Goal: Navigation & Orientation: Find specific page/section

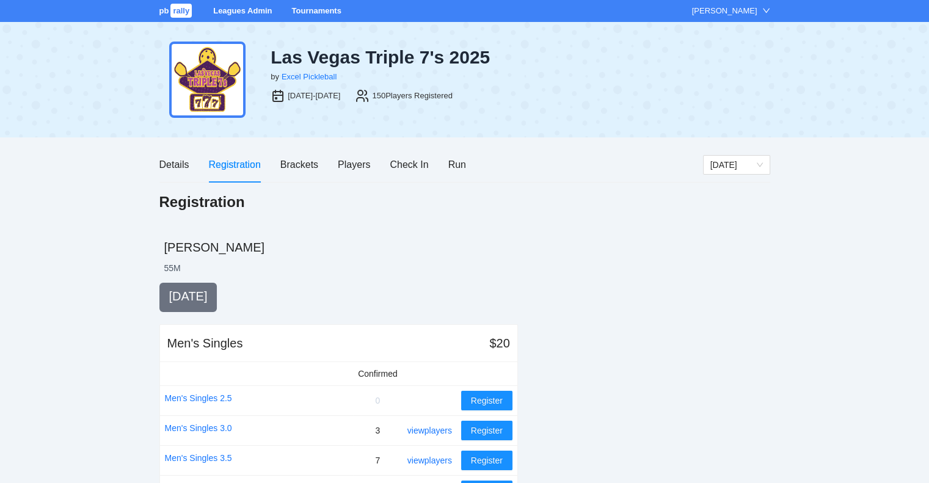
click at [308, 8] on link "Tournaments" at bounding box center [315, 10] width 49 height 9
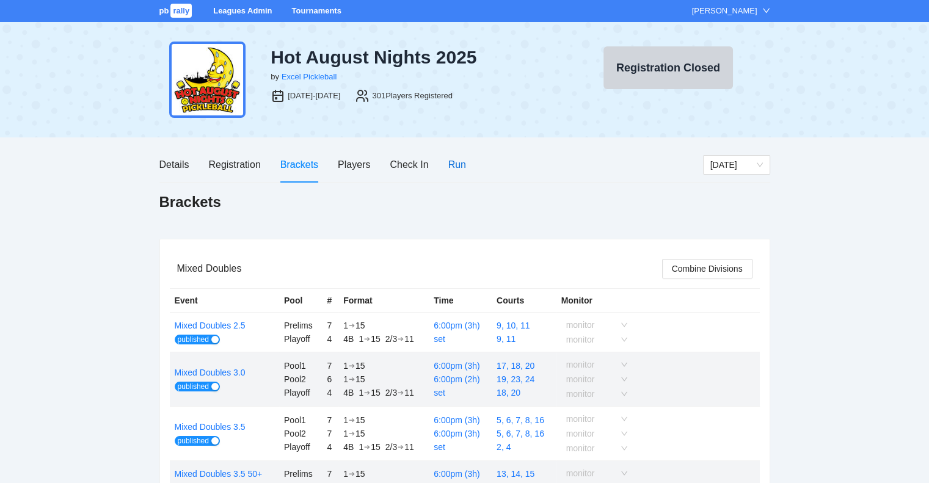
click at [459, 162] on div "Run" at bounding box center [457, 164] width 18 height 15
